Goal: Find specific page/section: Find specific page/section

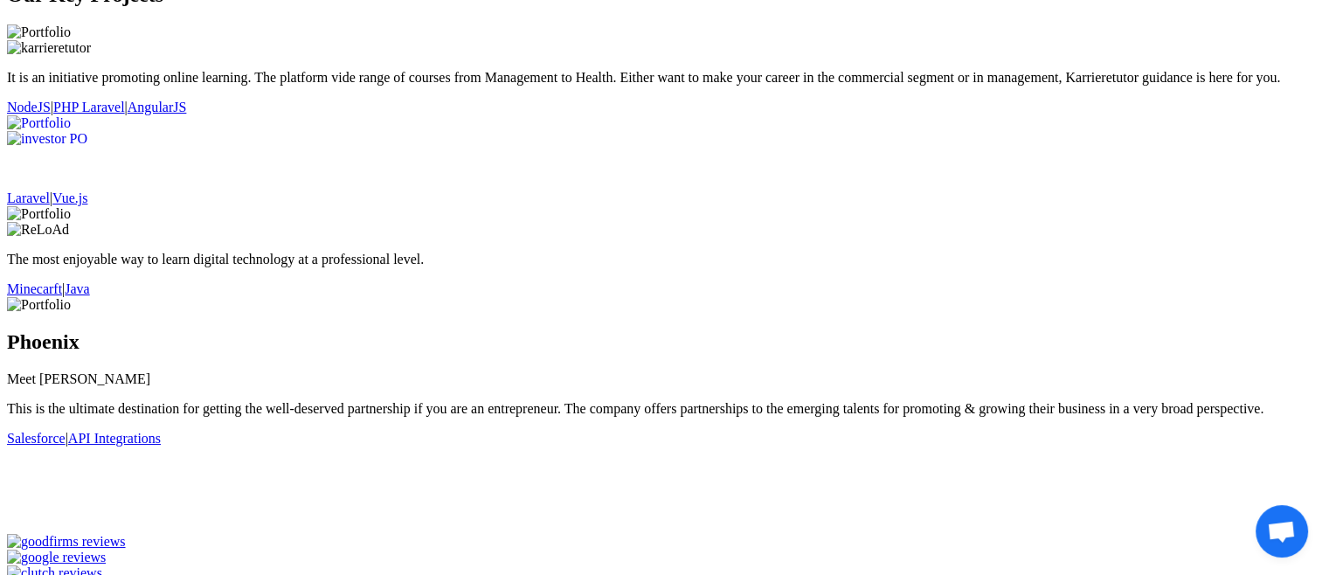
scroll to position [1814, 0]
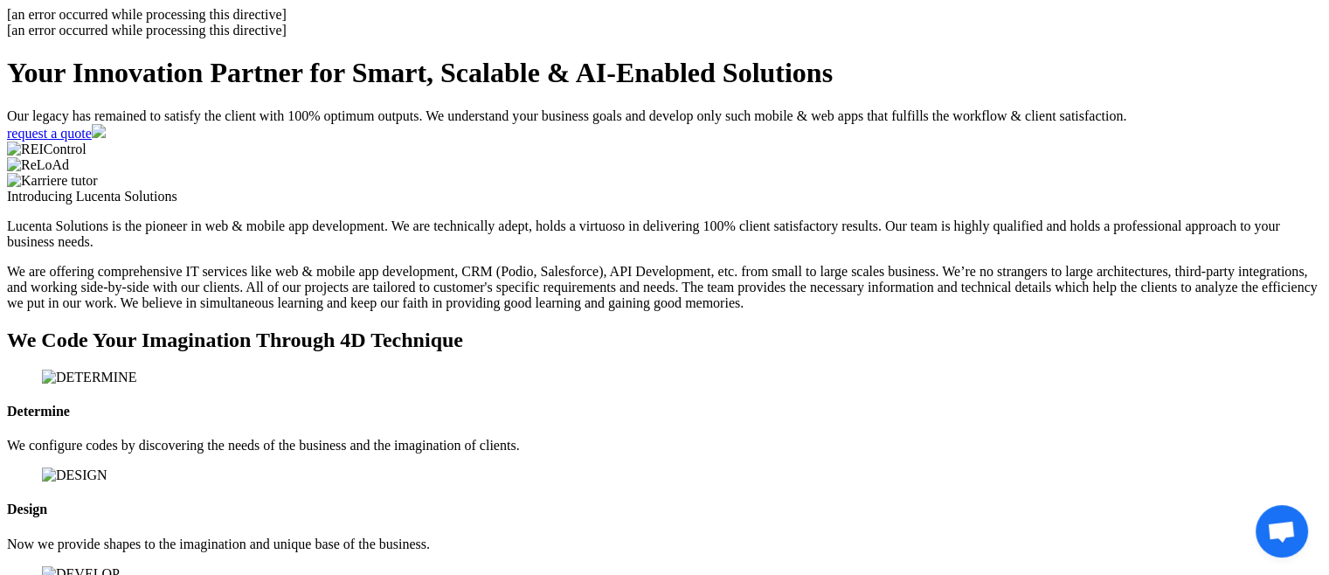
click at [779, 89] on h1 "Your Innovation Partner for Smart, Scalable & AI-Enabled Solutions" at bounding box center [664, 73] width 1315 height 32
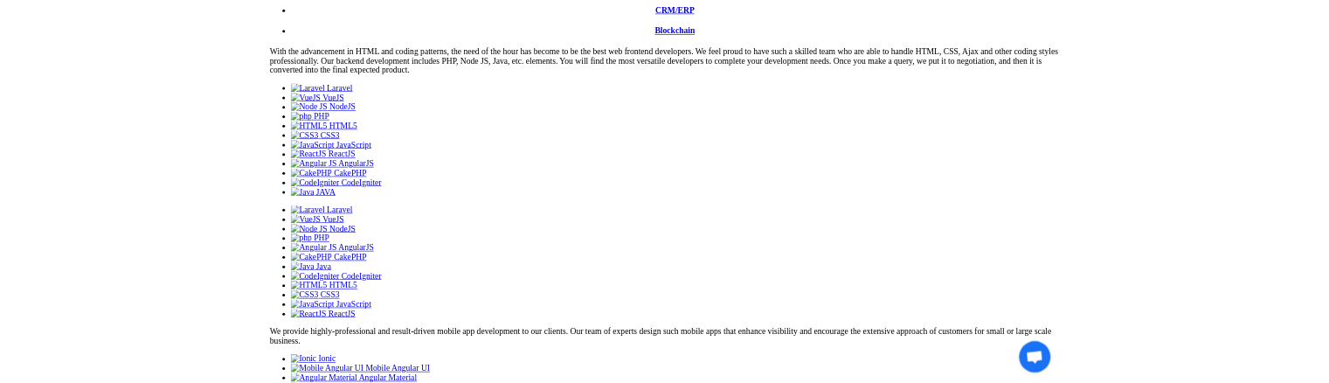
scroll to position [1019, 0]
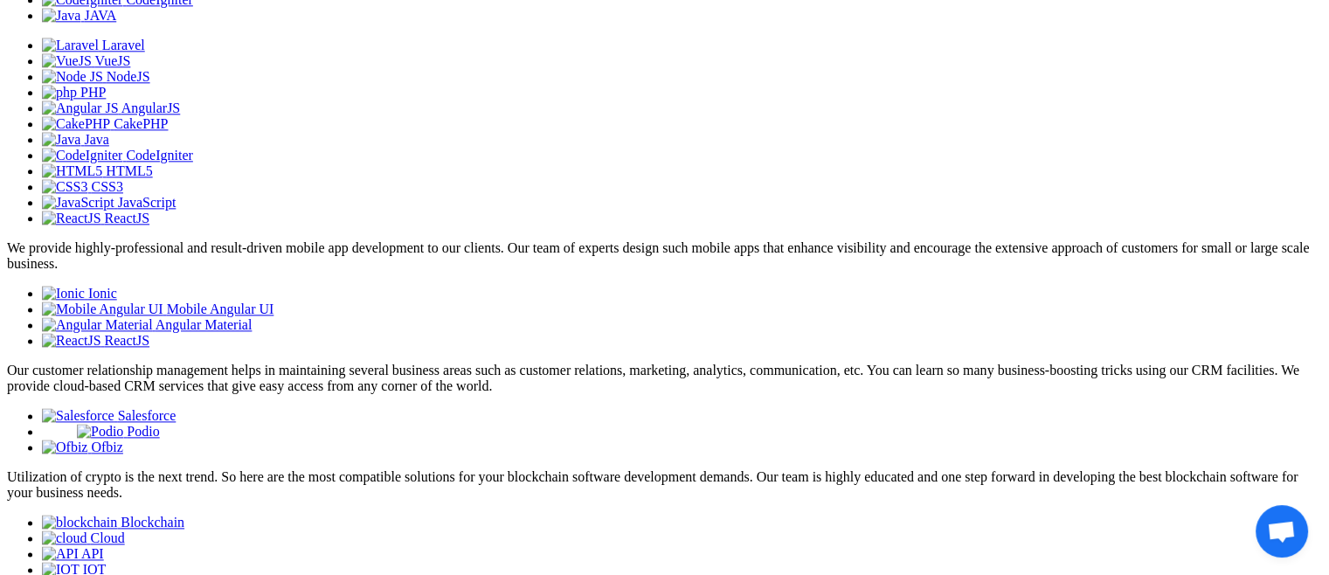
scroll to position [2193, 0]
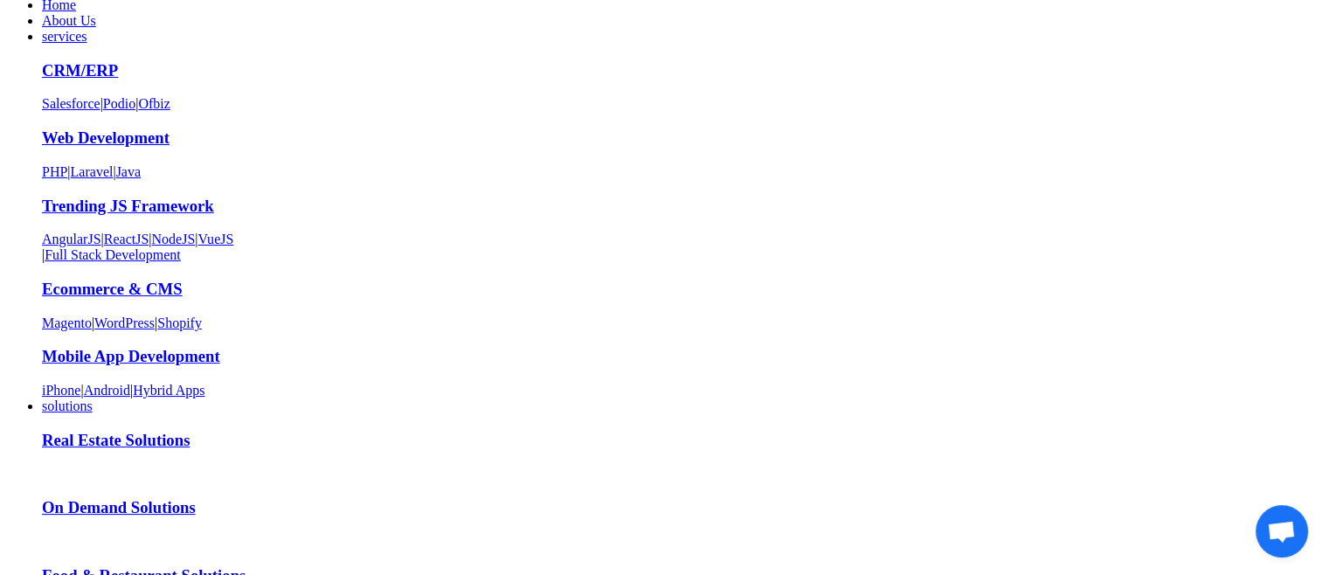
scroll to position [0, 0]
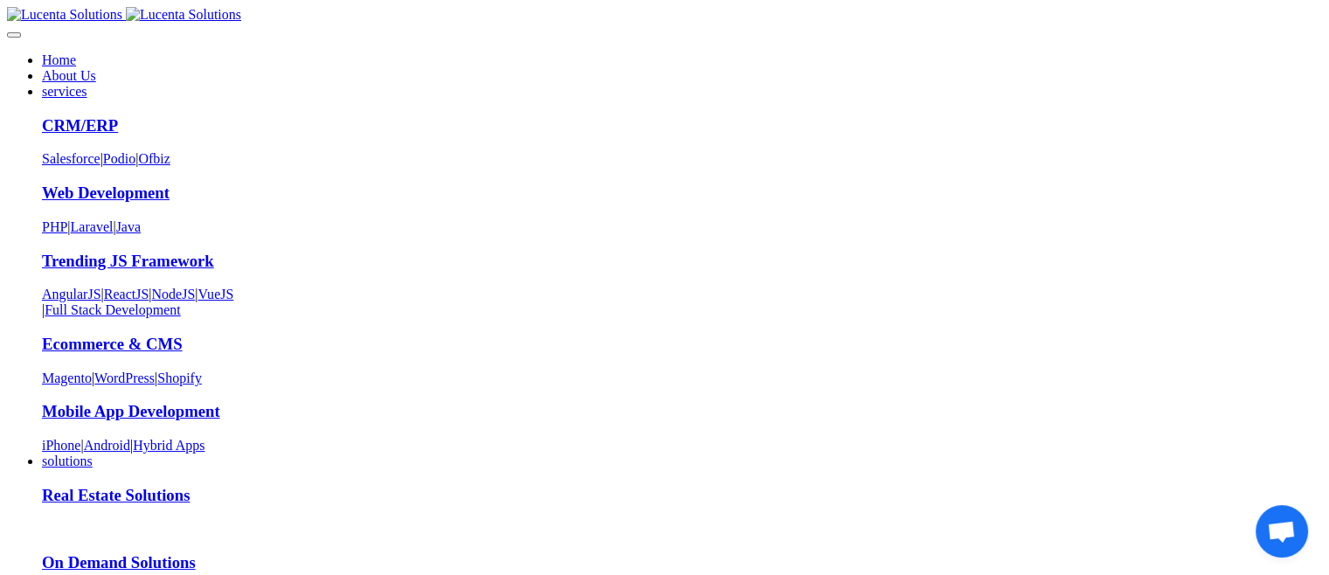
drag, startPoint x: 182, startPoint y: 157, endPoint x: 631, endPoint y: 381, distance: 501.8
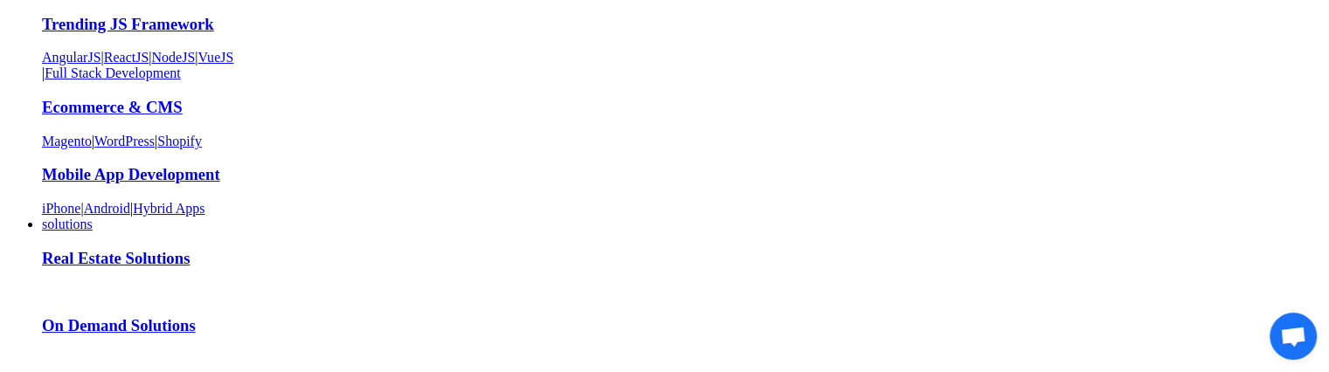
scroll to position [236, 0]
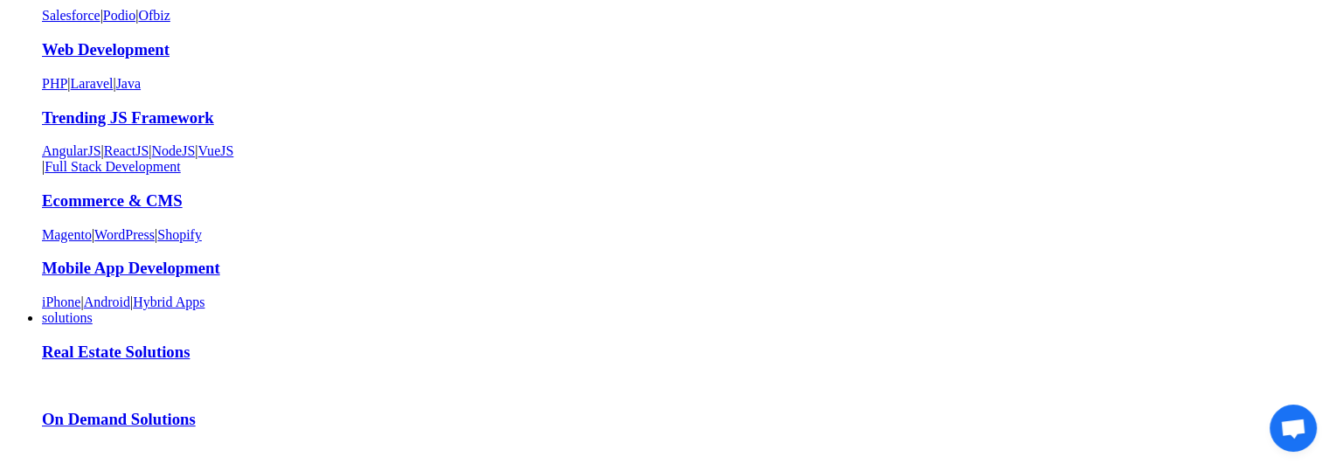
scroll to position [142, 0]
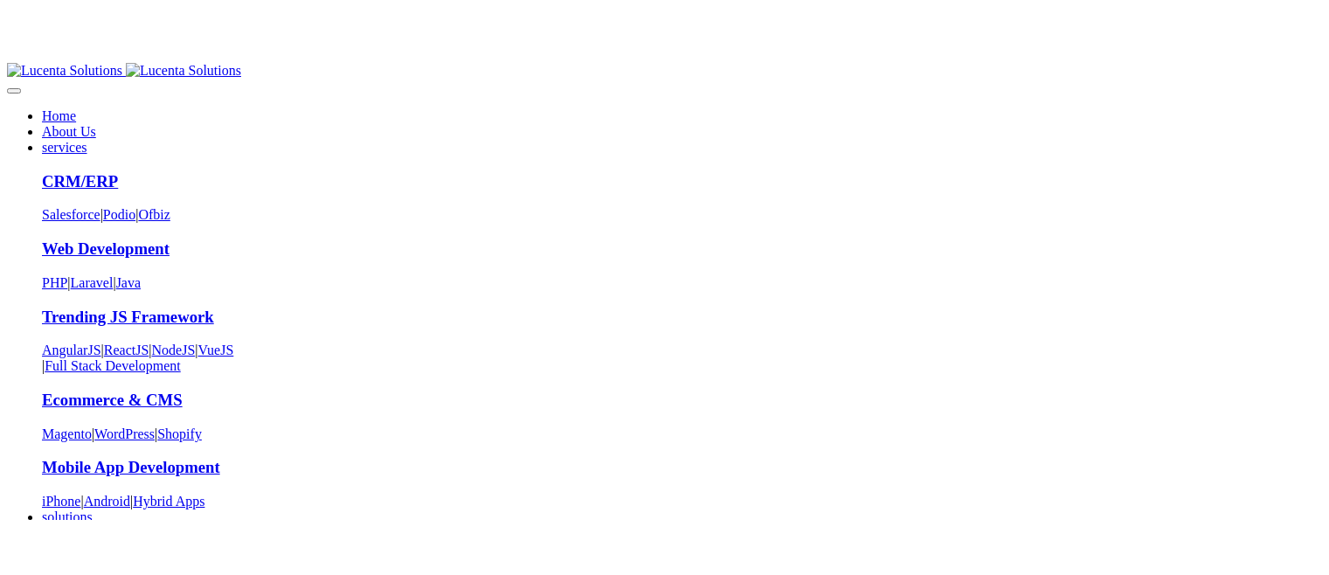
scroll to position [142, 0]
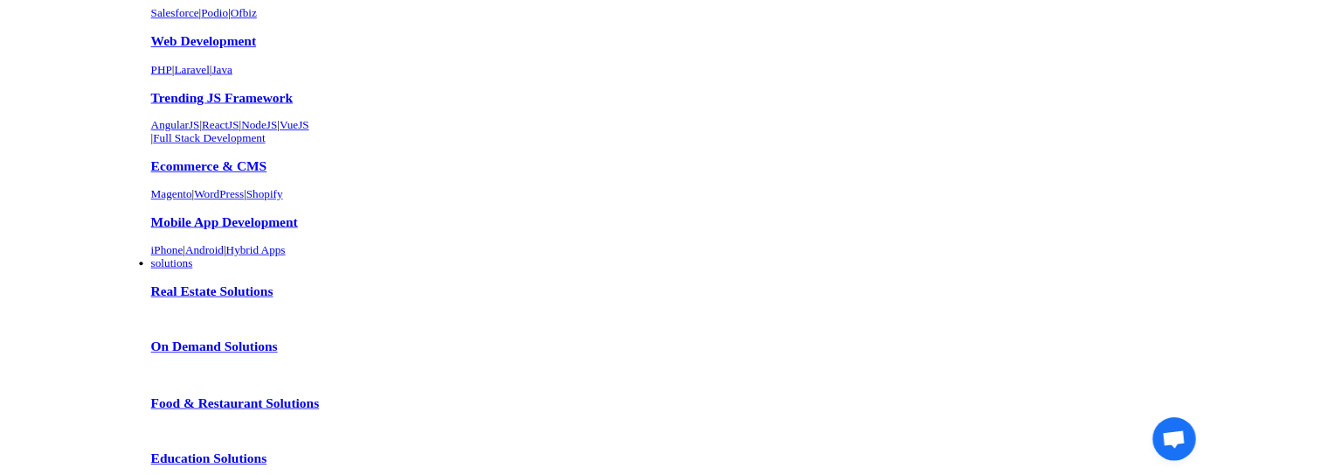
scroll to position [0, 0]
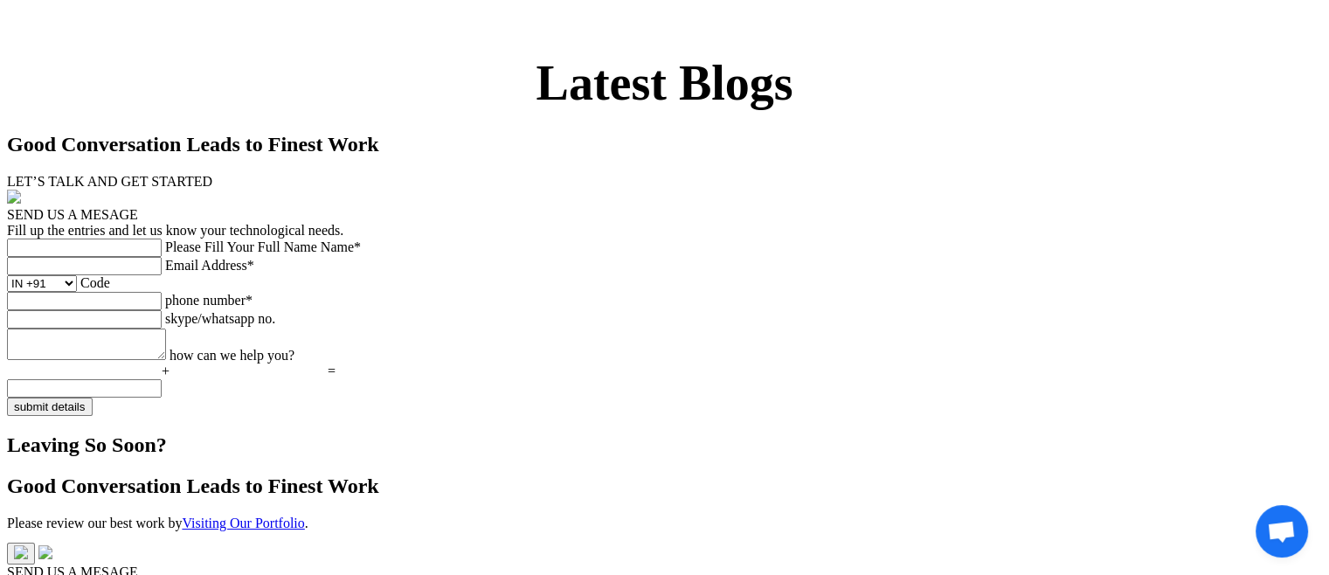
scroll to position [3869, 0]
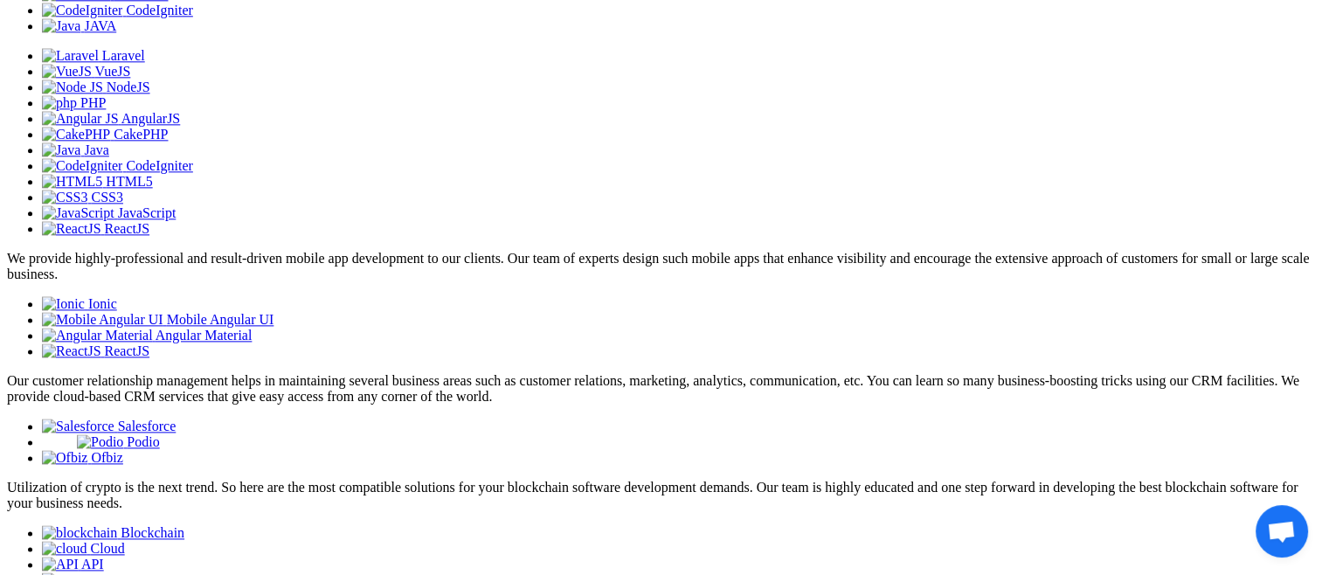
scroll to position [2264, 0]
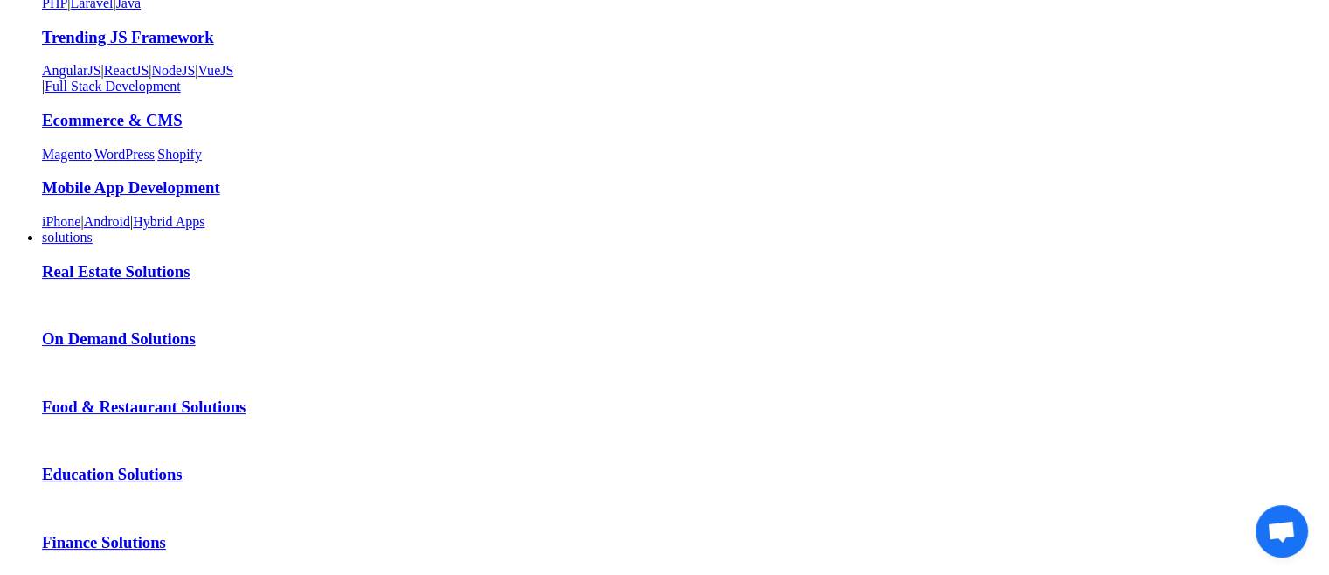
scroll to position [0, 0]
